Goal: Use online tool/utility: Utilize a website feature to perform a specific function

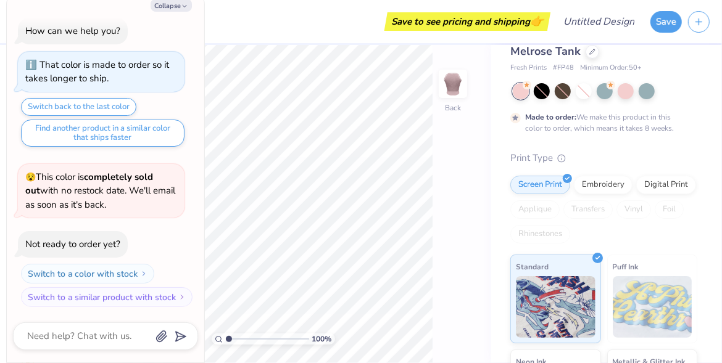
scroll to position [35, 0]
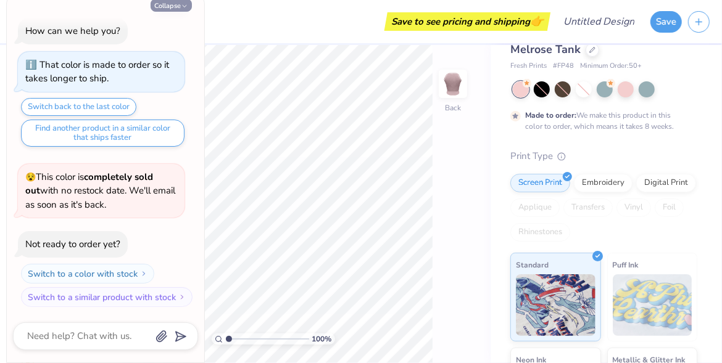
click at [178, 7] on button "Collapse" at bounding box center [171, 5] width 41 height 13
type textarea "x"
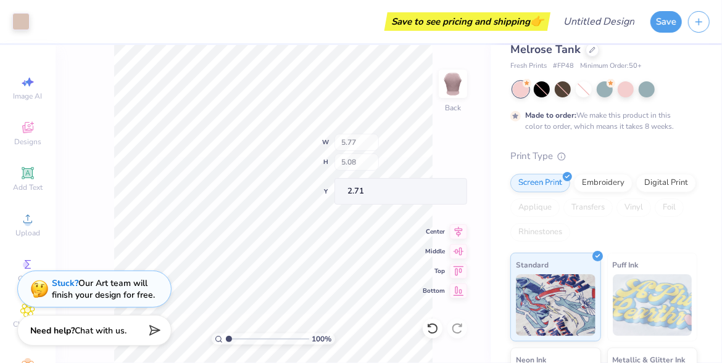
type input "2.71"
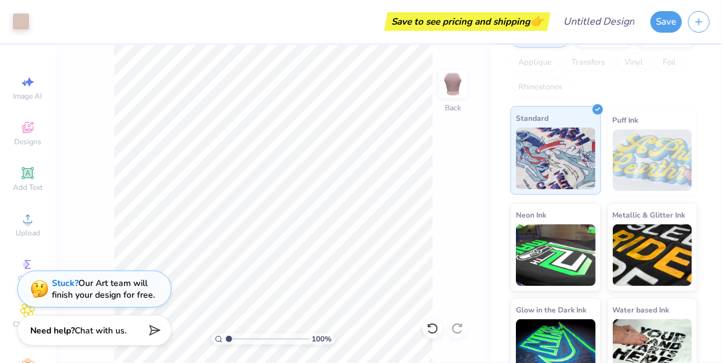
scroll to position [97, 0]
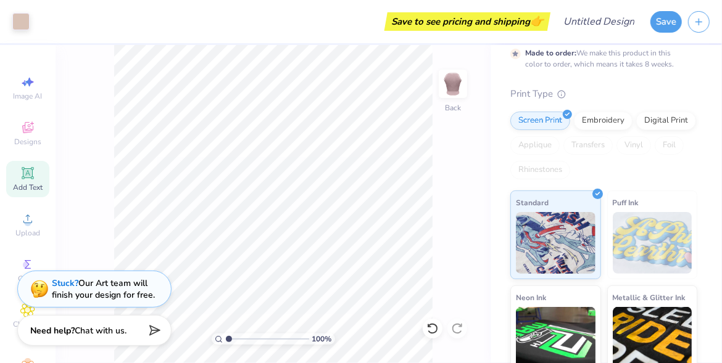
click at [25, 171] on icon at bounding box center [28, 173] width 12 height 12
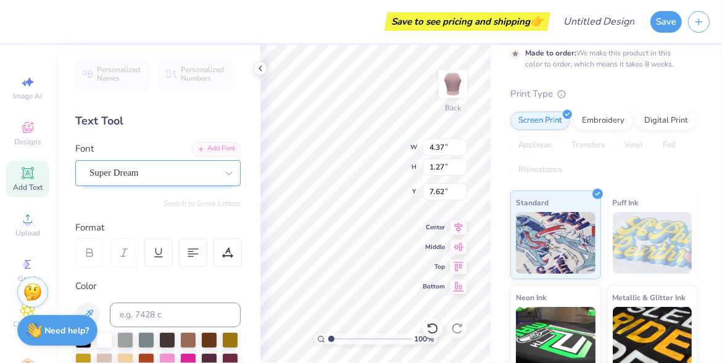
click at [158, 165] on div at bounding box center [152, 173] width 127 height 17
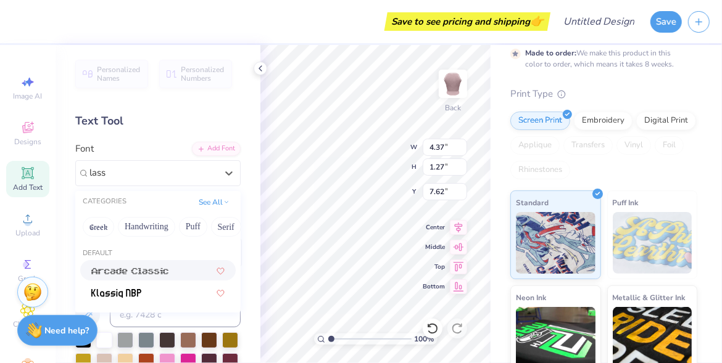
type input "lass"
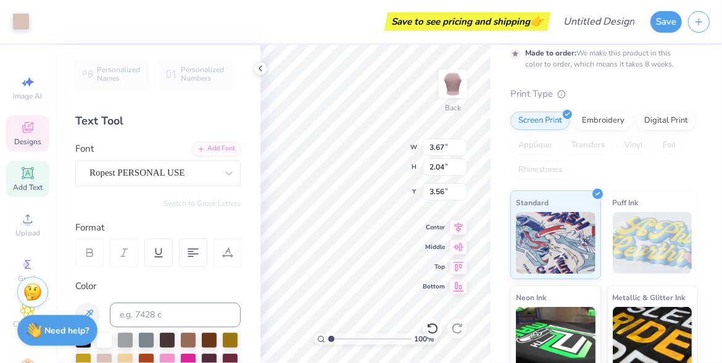
type input "3.67"
type input "2.04"
type input "3.56"
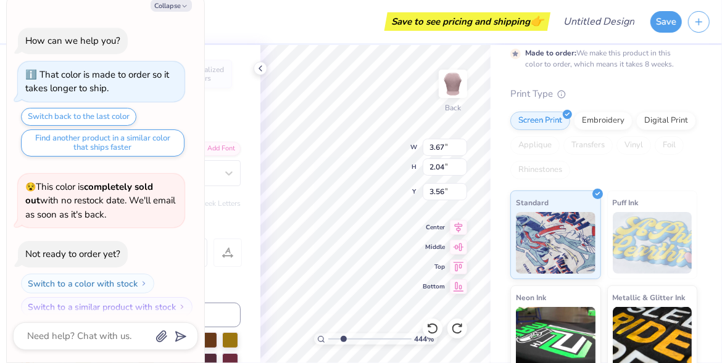
type input "4.44"
type textarea "x"
type input "4.54"
type textarea "x"
type input "4.48"
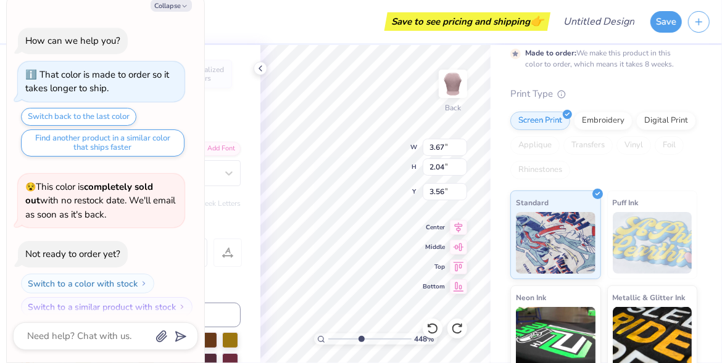
type textarea "x"
drag, startPoint x: 329, startPoint y: 339, endPoint x: 346, endPoint y: 339, distance: 17.3
type input "2.94"
click at [347, 340] on input "range" at bounding box center [369, 339] width 83 height 11
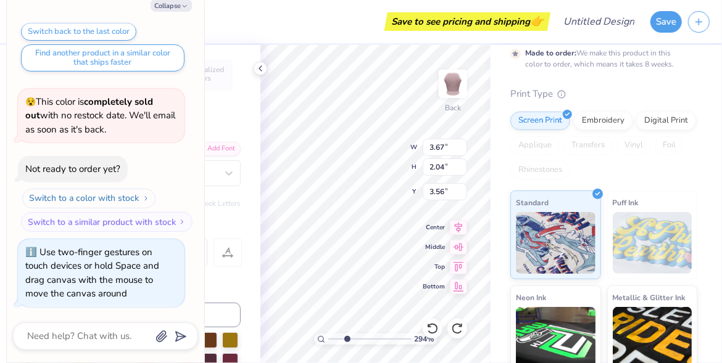
click at [138, 196] on button "Switch to a color with stock" at bounding box center [88, 199] width 133 height 20
type textarea "x"
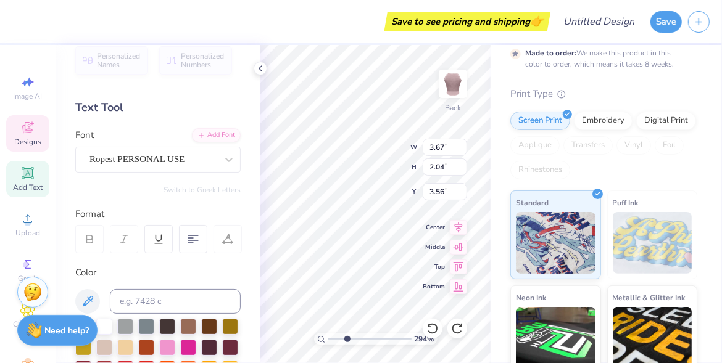
scroll to position [35, 0]
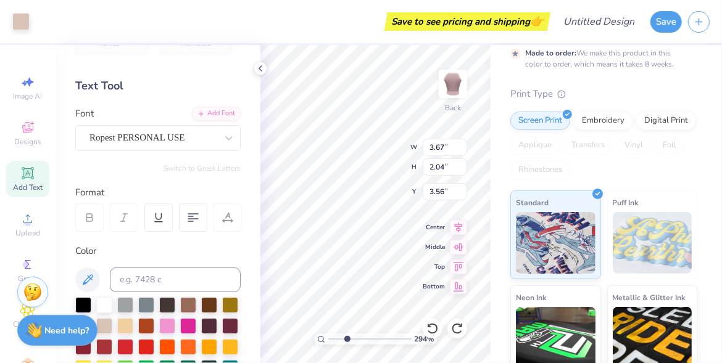
type input "2.99"
click at [85, 303] on div at bounding box center [83, 304] width 16 height 16
type input "5.77"
type input "5.08"
type input "2.71"
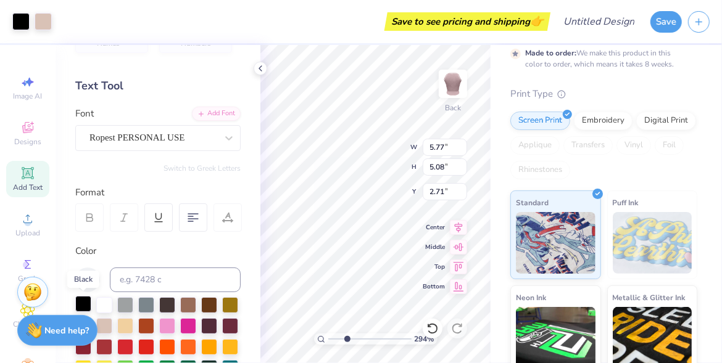
click at [86, 300] on div at bounding box center [83, 304] width 16 height 16
click at [81, 297] on div at bounding box center [83, 304] width 16 height 16
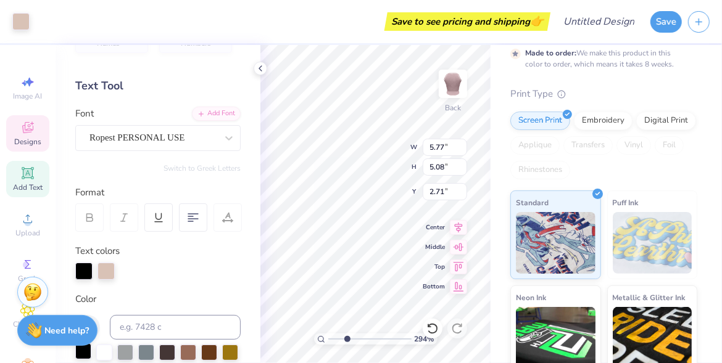
type input "5.77"
type input "5.08"
type input "2.71"
click at [86, 351] on div at bounding box center [83, 352] width 16 height 16
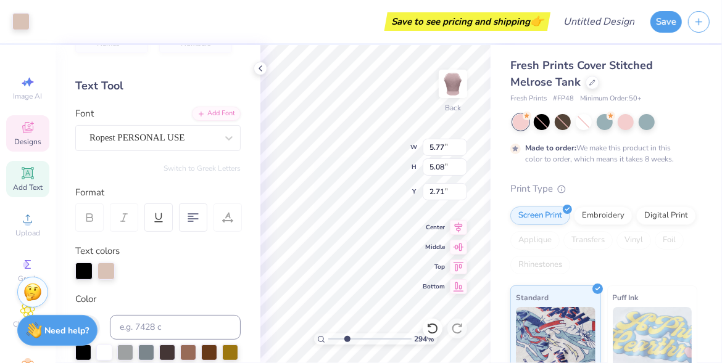
scroll to position [0, 0]
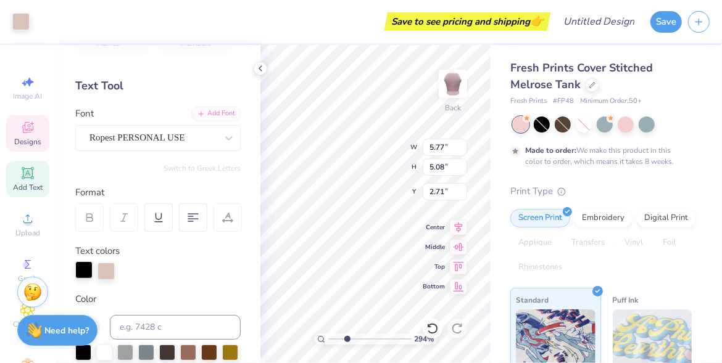
click at [81, 270] on div at bounding box center [83, 270] width 17 height 17
click at [80, 271] on div at bounding box center [83, 270] width 17 height 17
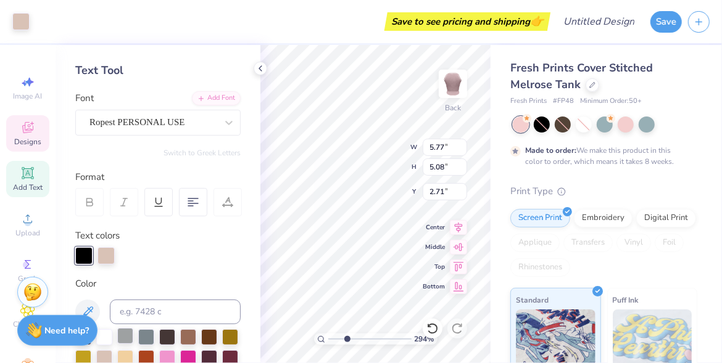
scroll to position [105, 0]
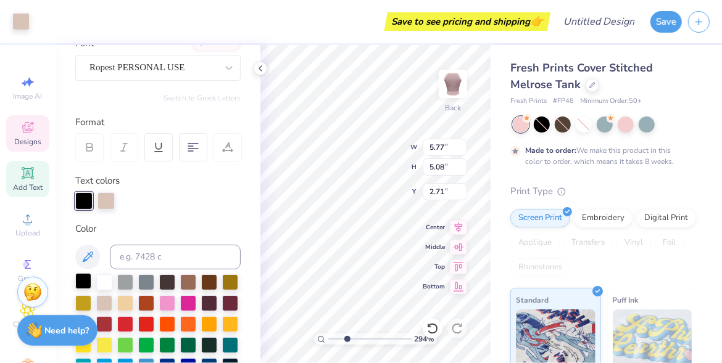
click at [79, 287] on div at bounding box center [83, 281] width 16 height 16
click at [82, 278] on div at bounding box center [83, 281] width 16 height 16
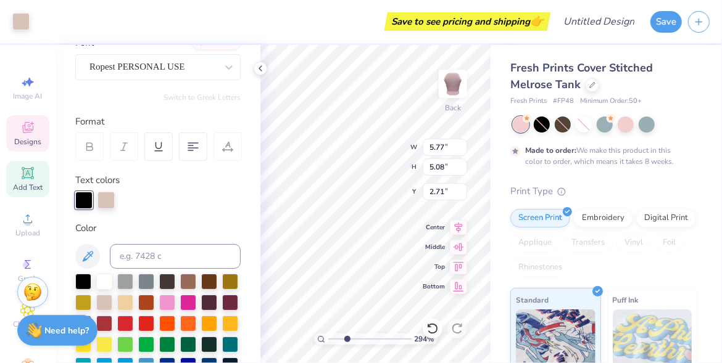
scroll to position [105, 0]
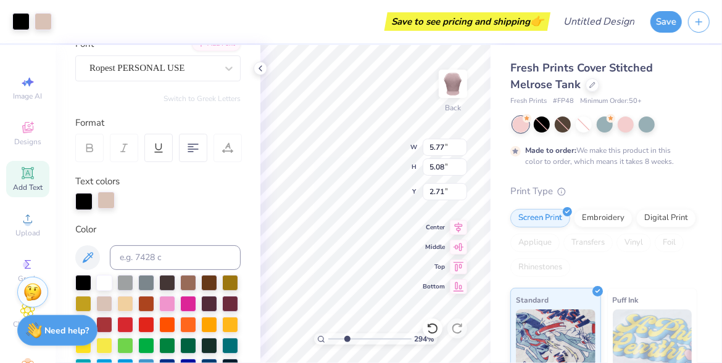
click at [89, 205] on div at bounding box center [83, 201] width 17 height 17
type input "2.72"
click at [112, 200] on div at bounding box center [105, 200] width 17 height 17
click at [84, 280] on div at bounding box center [83, 282] width 16 height 16
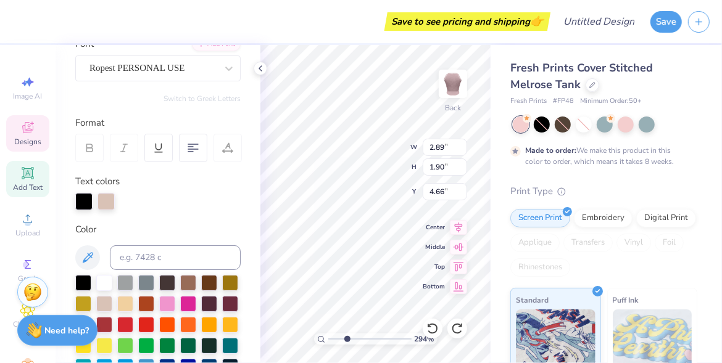
type textarea "Lambda"
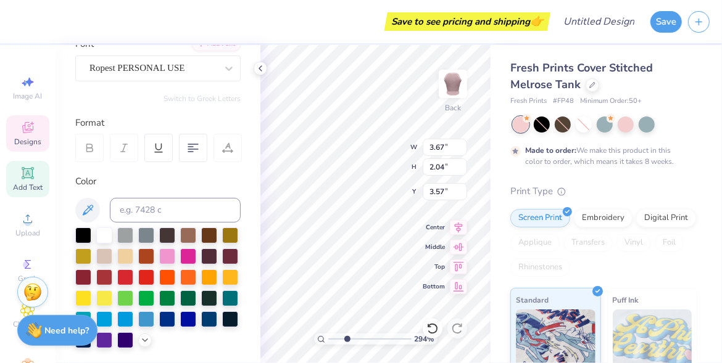
scroll to position [6, 2]
type textarea "Kappa Phi"
type input "3.57"
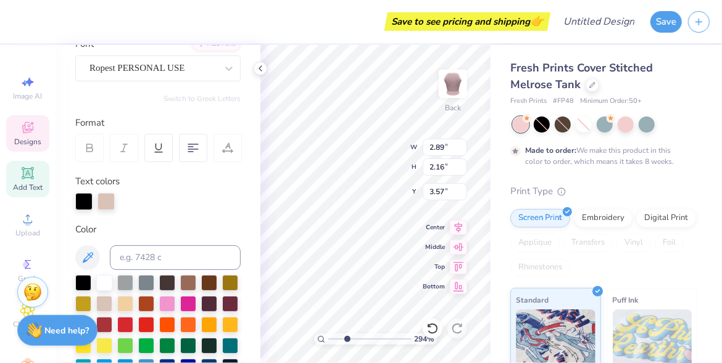
type input "2.89"
type input "2.16"
type input "4.53"
type input "3.67"
type input "1.92"
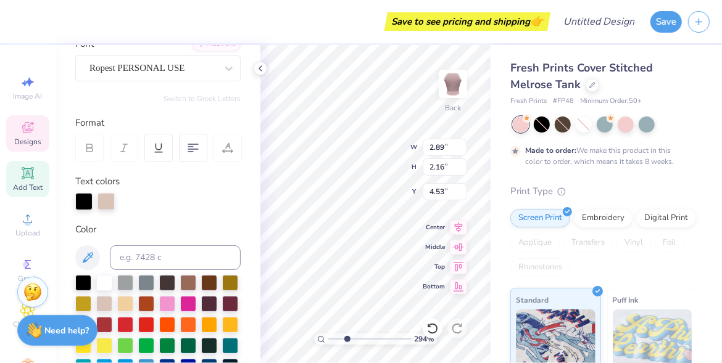
type input "3.57"
type input "2.89"
type input "2.16"
type input "4.53"
type input "2.73"
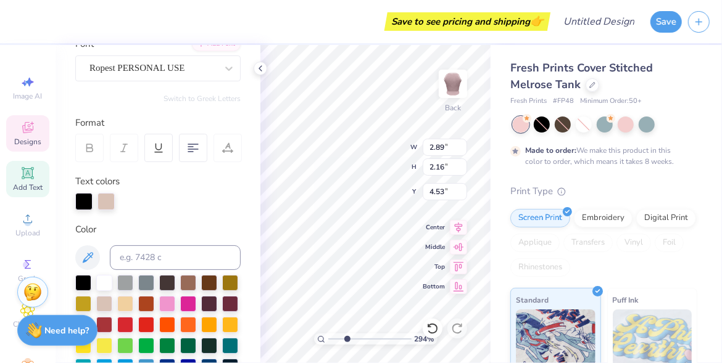
type input "2.05"
type input "4.55"
drag, startPoint x: 343, startPoint y: 339, endPoint x: 336, endPoint y: 339, distance: 6.8
click at [336, 339] on input "range" at bounding box center [369, 339] width 83 height 11
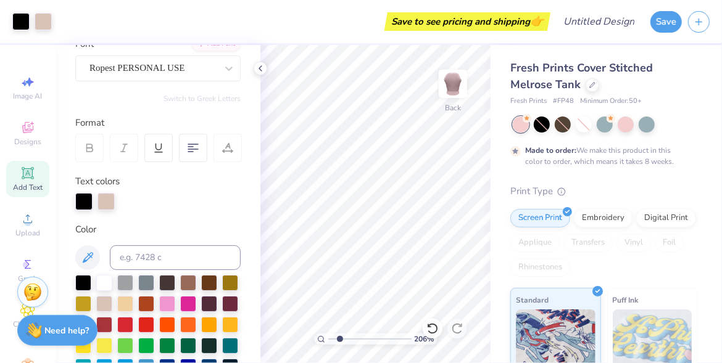
click at [339, 338] on input "range" at bounding box center [369, 339] width 83 height 11
click at [262, 67] on icon at bounding box center [260, 69] width 10 height 10
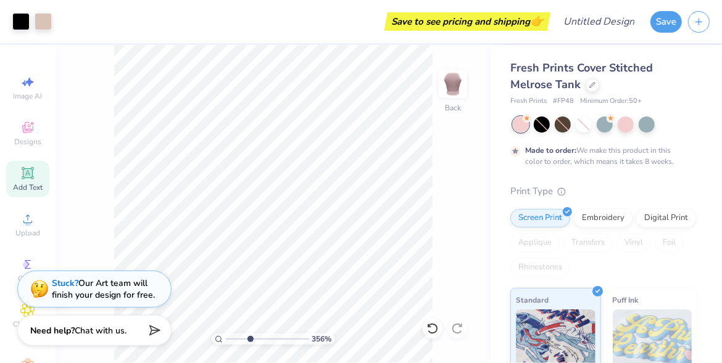
drag, startPoint x: 237, startPoint y: 339, endPoint x: 250, endPoint y: 337, distance: 13.2
type input "3.56"
click at [250, 337] on input "range" at bounding box center [267, 339] width 83 height 11
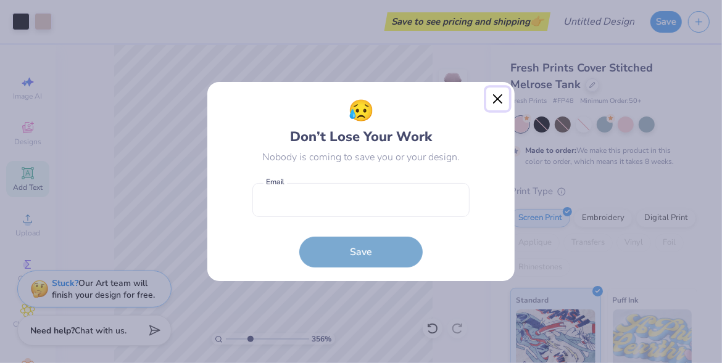
click at [497, 96] on button "Close" at bounding box center [497, 99] width 23 height 23
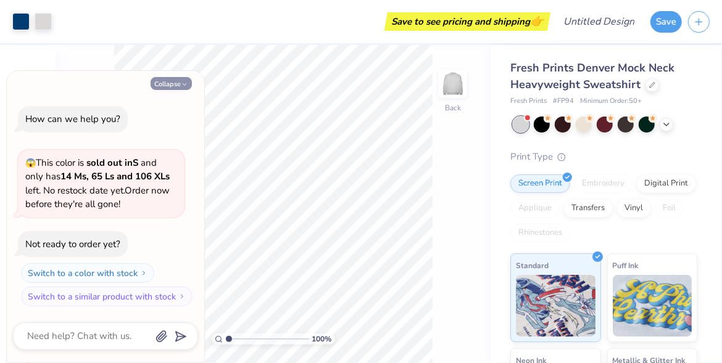
click at [167, 79] on button "Collapse" at bounding box center [171, 83] width 41 height 13
type textarea "x"
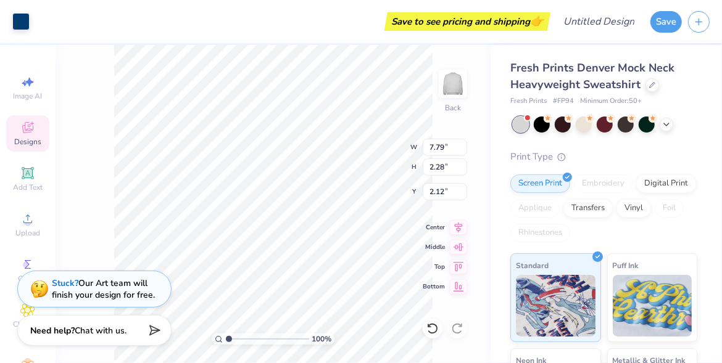
type input "1.86"
type input "8.00"
type input "2.55"
type input "2.00"
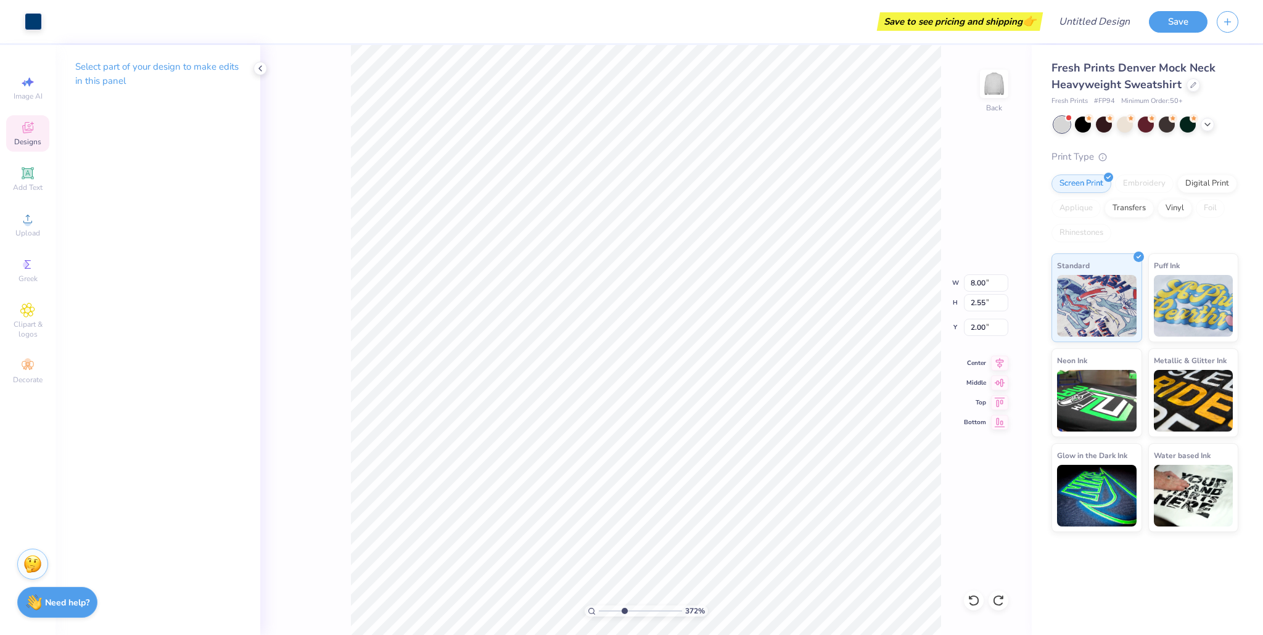
drag, startPoint x: 598, startPoint y: 613, endPoint x: 624, endPoint y: 606, distance: 26.6
type input "3.72"
click at [624, 363] on input "range" at bounding box center [640, 611] width 83 height 11
type input "7.79"
type input "2.28"
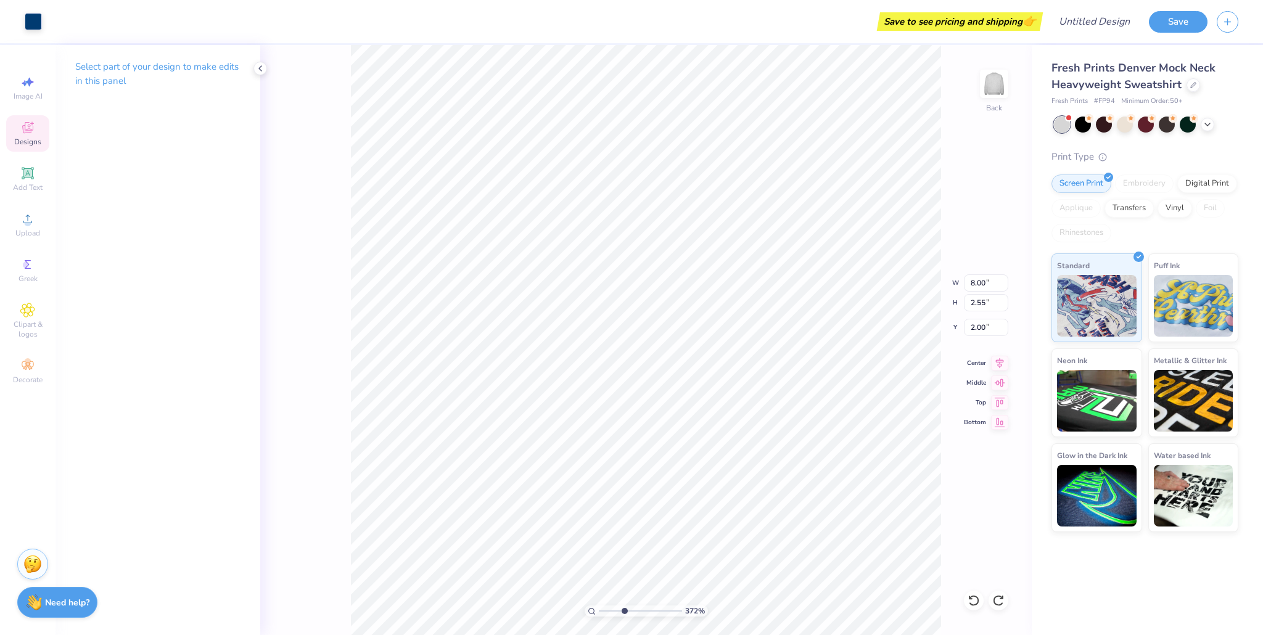
type input "2.12"
type input "0.72"
type input "0.30"
type input "5.07"
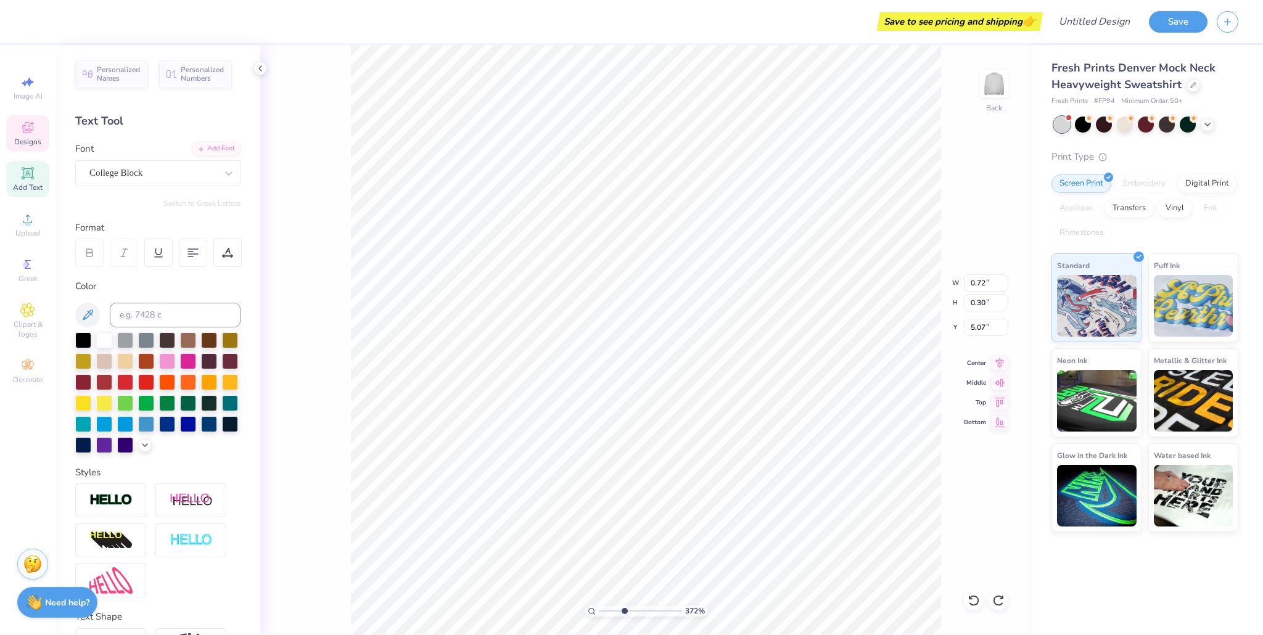
type input "1.30"
type input "0.74"
type input "4.86"
type input "4.02"
type input "0.81"
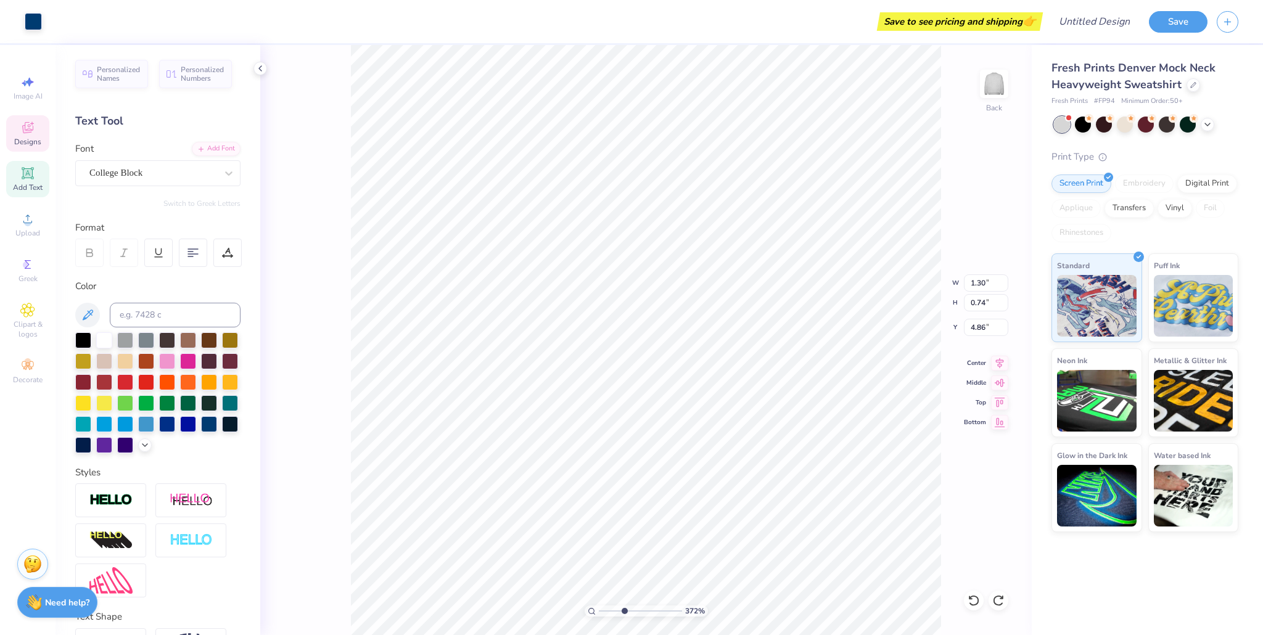
type input "4.03"
type input "8.00"
type input "2.55"
type input "2.00"
type input "7.79"
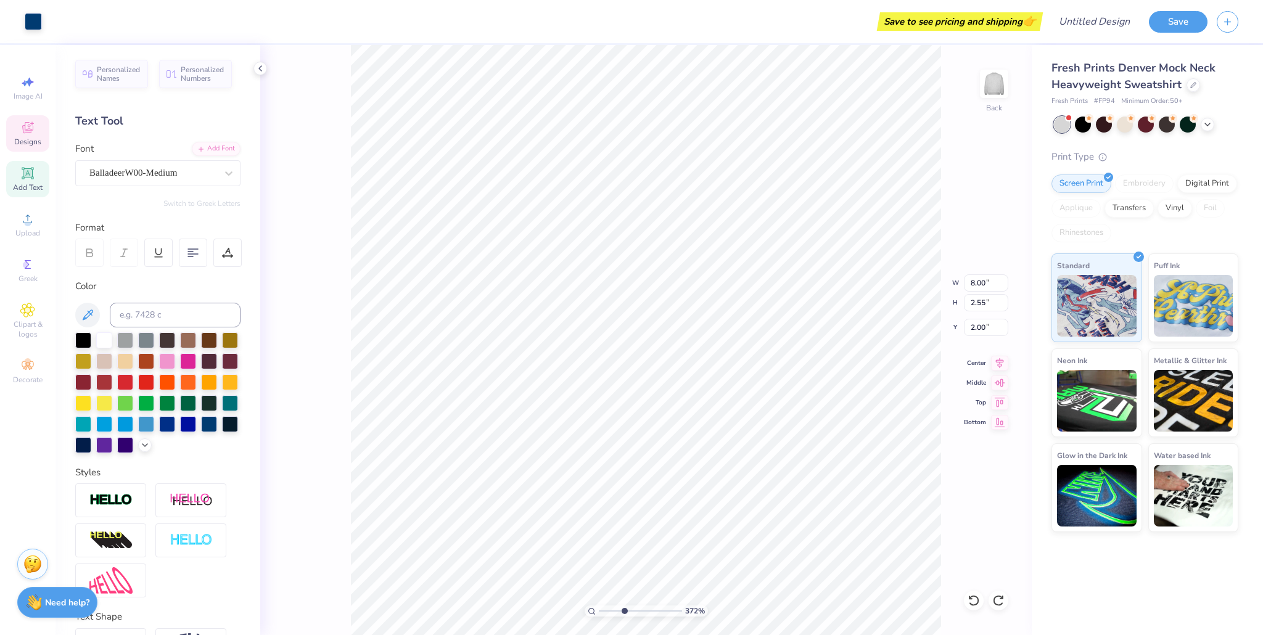
type input "2.28"
type input "6.30"
type input "5.94"
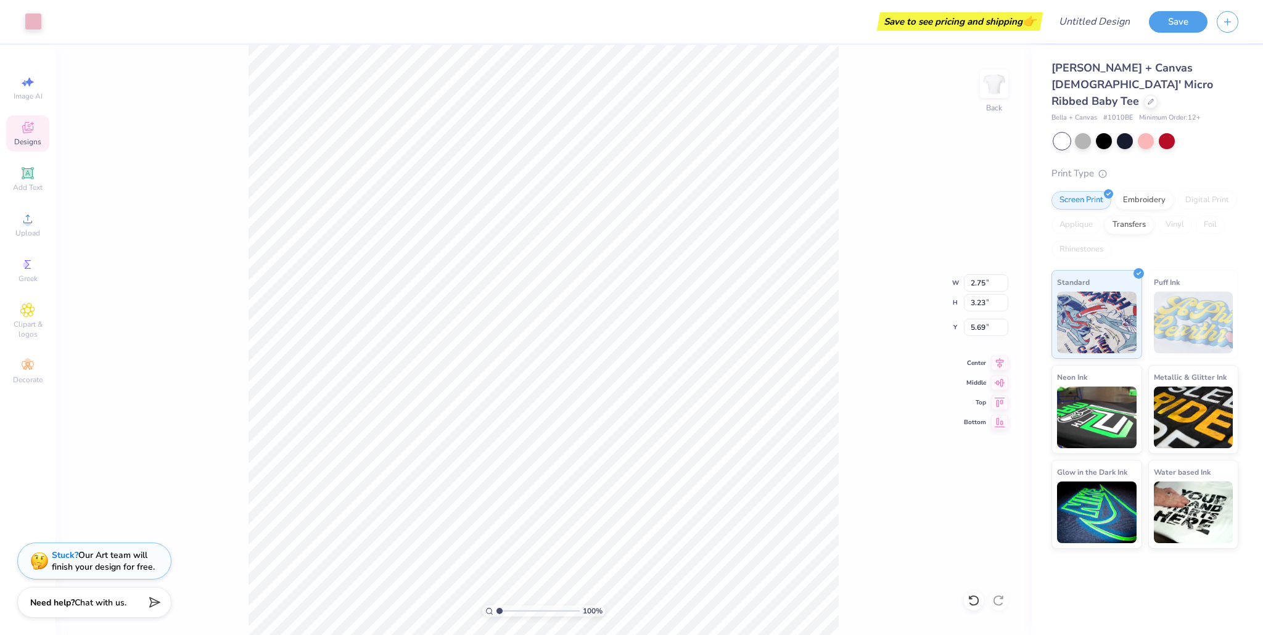
type input "2.83"
type input "3.22"
type input "5.72"
type input "2.75"
type input "3.23"
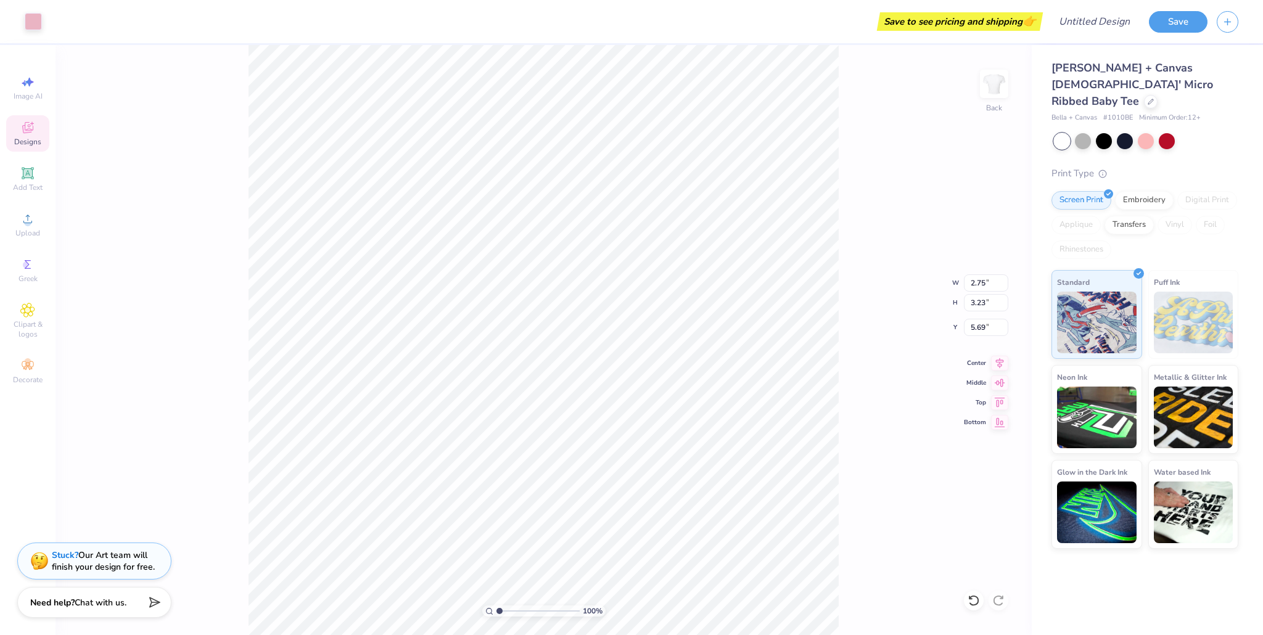
type input "8.31"
type input "3.02"
type input "3.40"
type input "10.36"
